Goal: Entertainment & Leisure: Browse casually

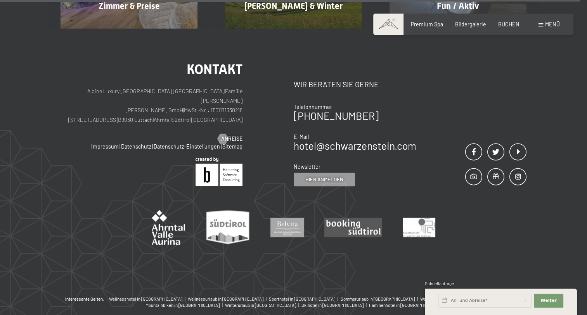
scroll to position [3829, 0]
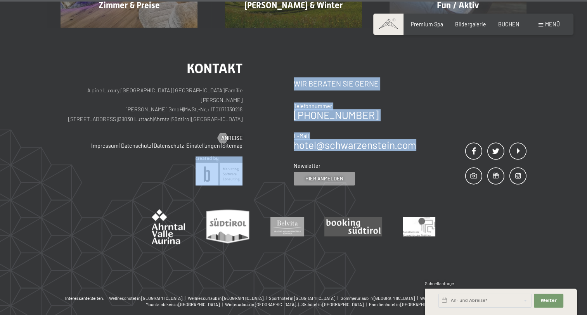
drag, startPoint x: 416, startPoint y: 110, endPoint x: 293, endPoint y: 112, distance: 123.7
click at [293, 112] on div "Kontakt Alpine Luxury SPA Resort SCHWARZENSTEIN | Familie [PERSON_NAME] [PERSON…" at bounding box center [293, 123] width 466 height 123
copy div "Kontakt Wir beraten Sie gerne Telefonnummer [PHONE_NUMBER] E-Mail hotel@ no-spa…"
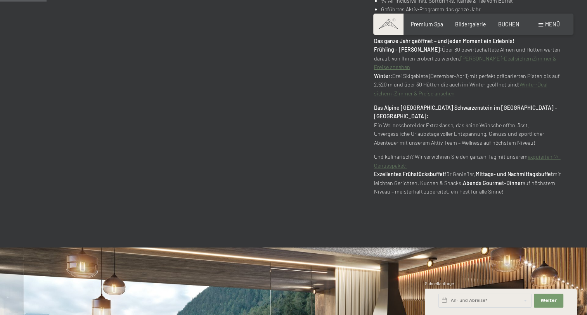
scroll to position [0, 0]
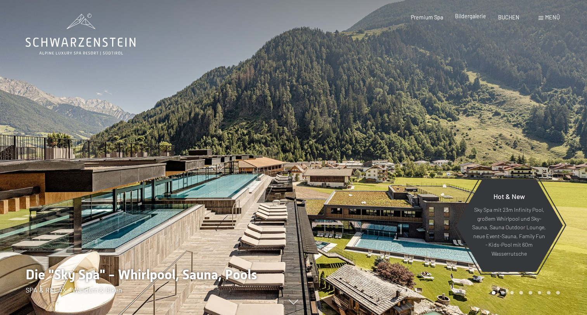
click at [468, 17] on span "Bildergalerie" at bounding box center [470, 16] width 31 height 7
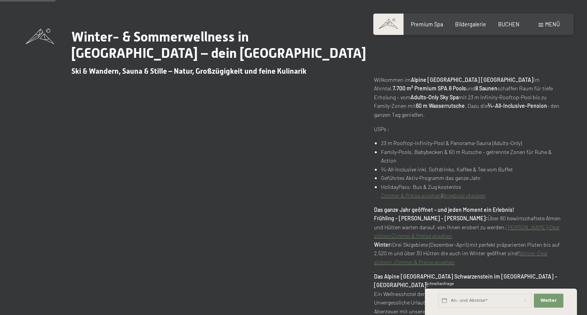
scroll to position [316, 0]
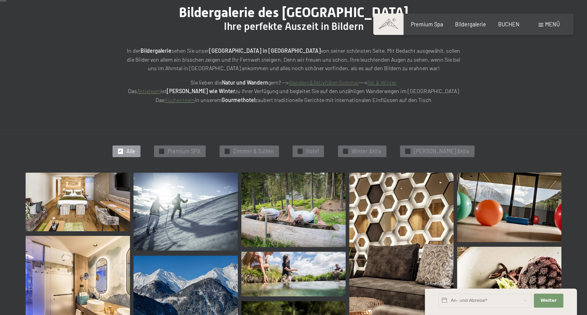
scroll to position [90, 0]
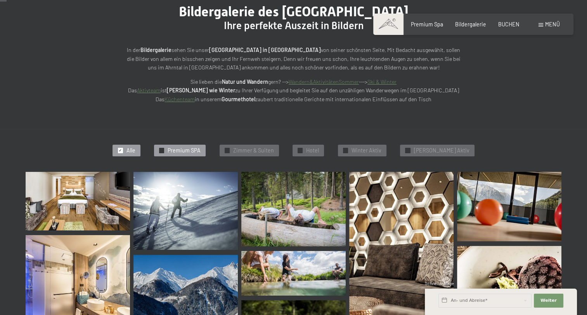
click at [200, 150] on span "Premium SPA" at bounding box center [183, 151] width 33 height 8
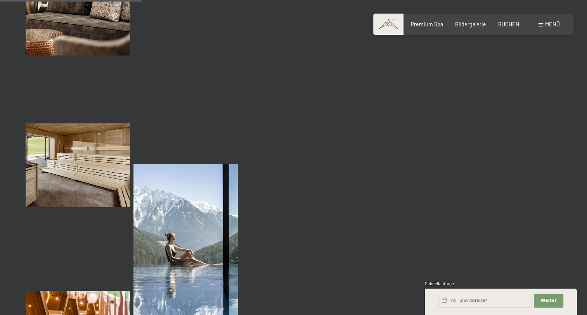
scroll to position [198, 0]
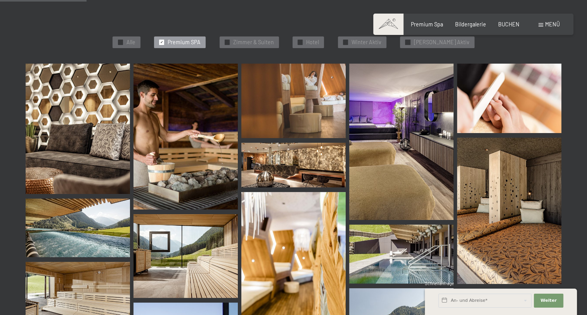
click at [88, 105] on img at bounding box center [78, 129] width 104 height 130
click at [94, 136] on img at bounding box center [78, 129] width 104 height 130
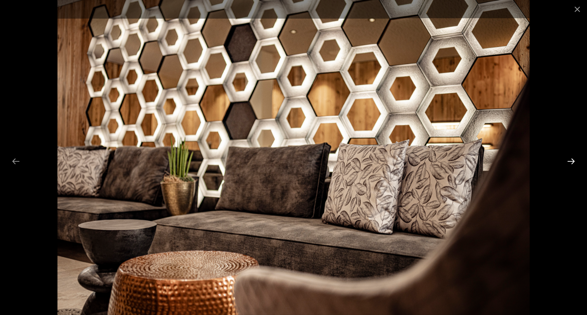
click at [571, 162] on button "Next slide" at bounding box center [571, 161] width 16 height 15
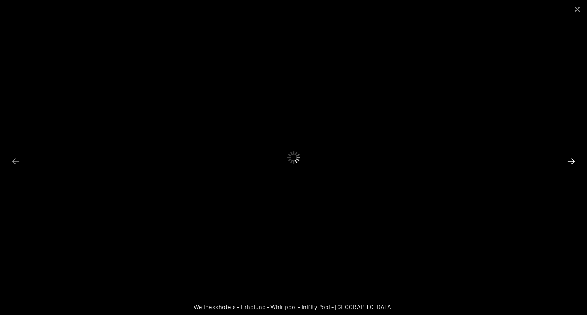
click at [571, 162] on button "Next slide" at bounding box center [571, 161] width 16 height 15
click at [14, 163] on button "Previous slide" at bounding box center [16, 161] width 16 height 15
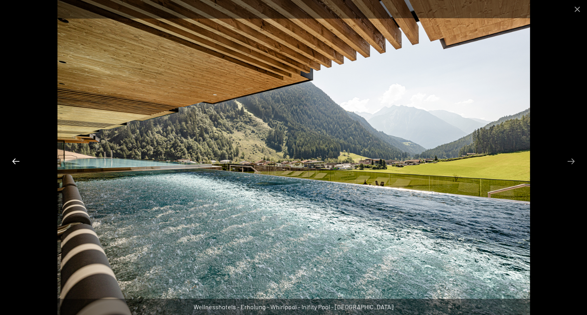
click at [14, 163] on button "Previous slide" at bounding box center [16, 161] width 16 height 15
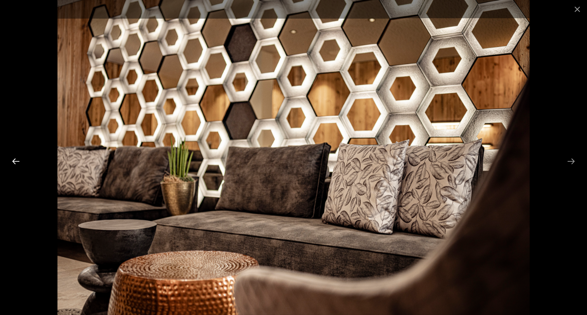
click at [14, 163] on button "Previous slide" at bounding box center [16, 161] width 16 height 15
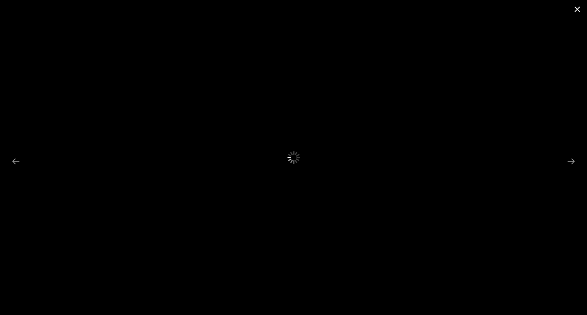
click at [577, 8] on button "Close gallery" at bounding box center [576, 9] width 19 height 18
